Goal: Understand process/instructions: Learn how to perform a task or action

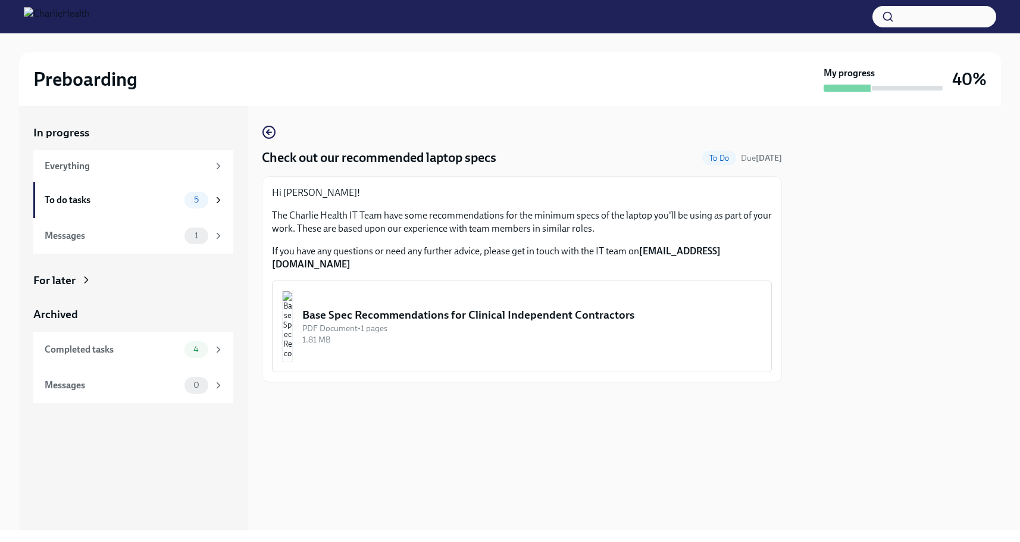
click at [568, 307] on div "Base Spec Recommendations for Clinical Independent Contractors" at bounding box center [531, 314] width 459 height 15
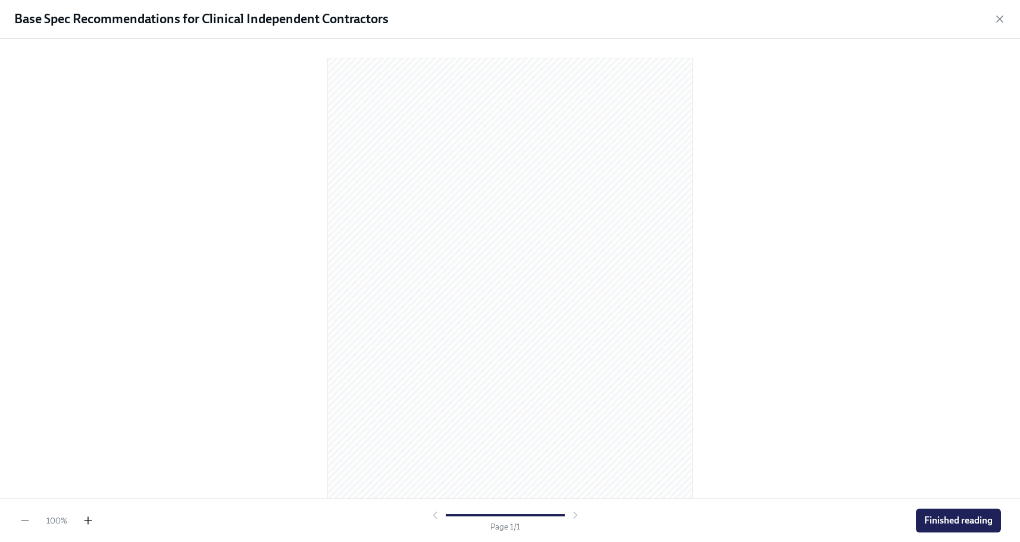
click at [86, 522] on icon "button" at bounding box center [88, 520] width 12 height 12
click at [925, 514] on button "Finished reading" at bounding box center [958, 520] width 85 height 24
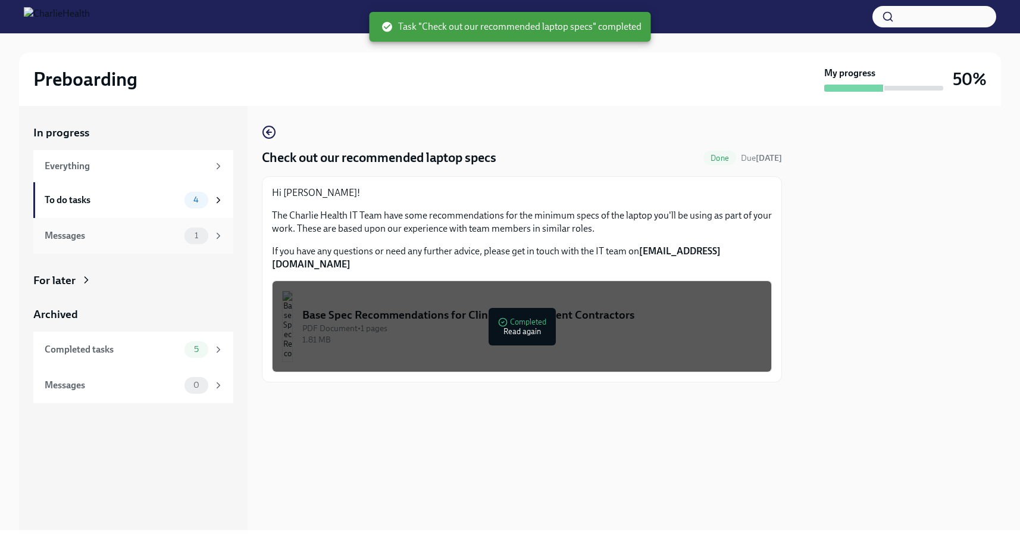
click at [215, 235] on icon at bounding box center [218, 235] width 11 height 11
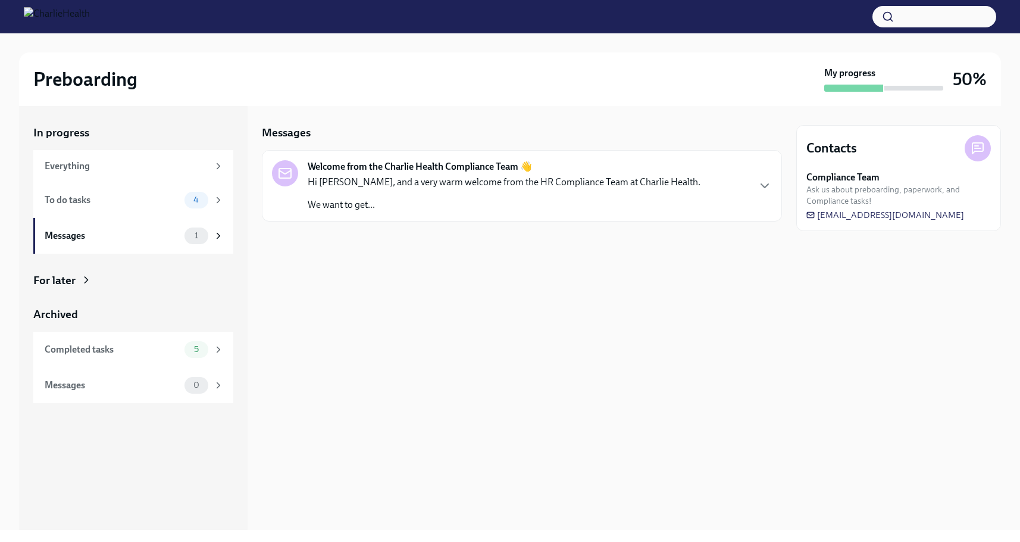
click at [324, 206] on p "We want to get..." at bounding box center [504, 204] width 393 height 13
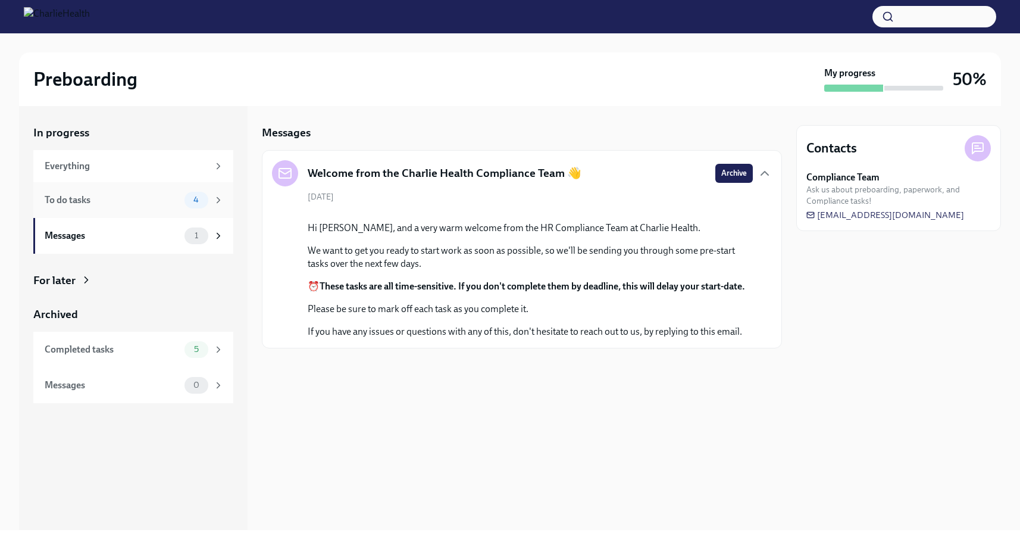
click at [118, 203] on div "To do tasks" at bounding box center [112, 199] width 135 height 13
